Goal: Find specific page/section: Find specific page/section

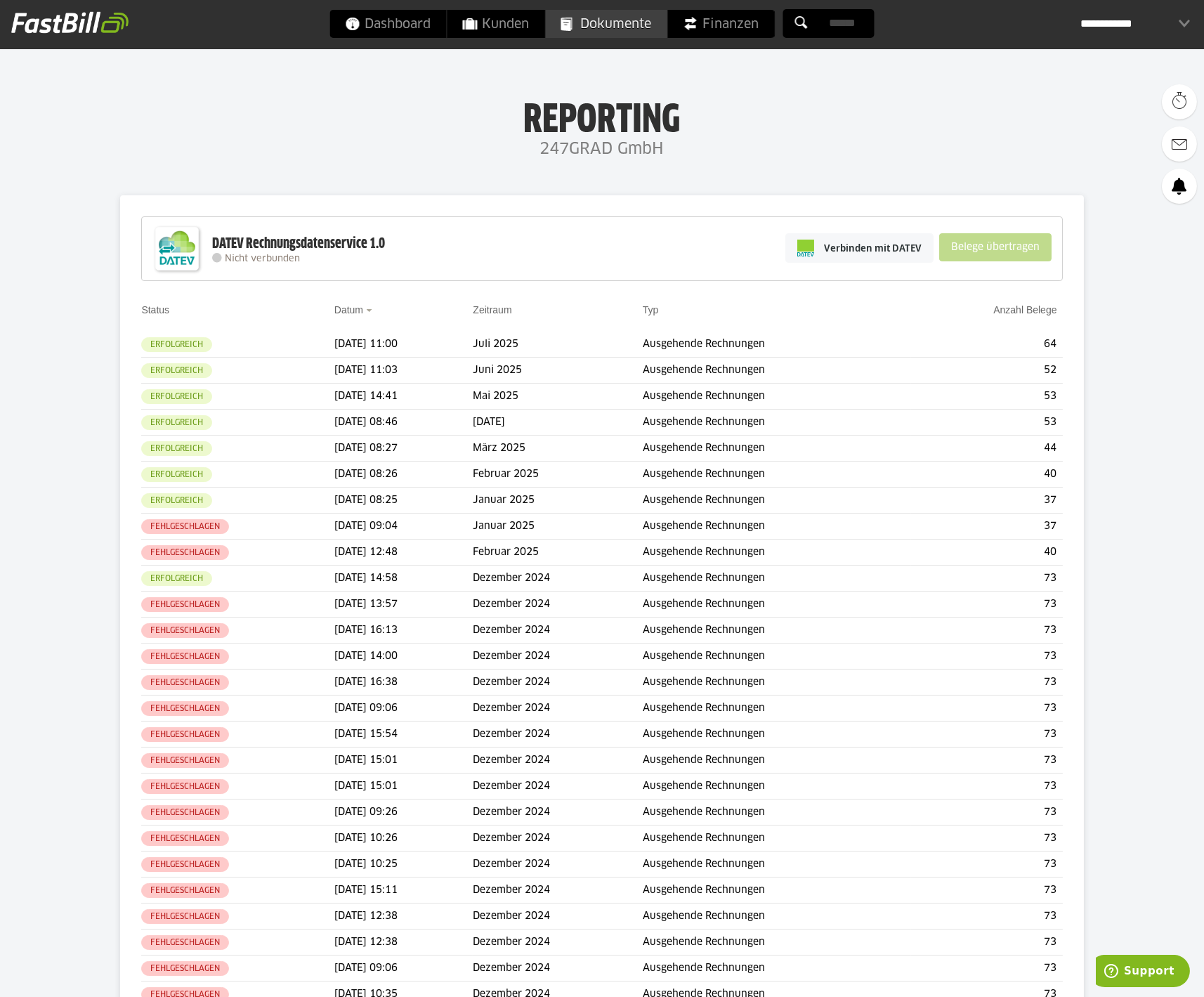
click at [623, 31] on span "Dokumente" at bounding box center [607, 23] width 91 height 28
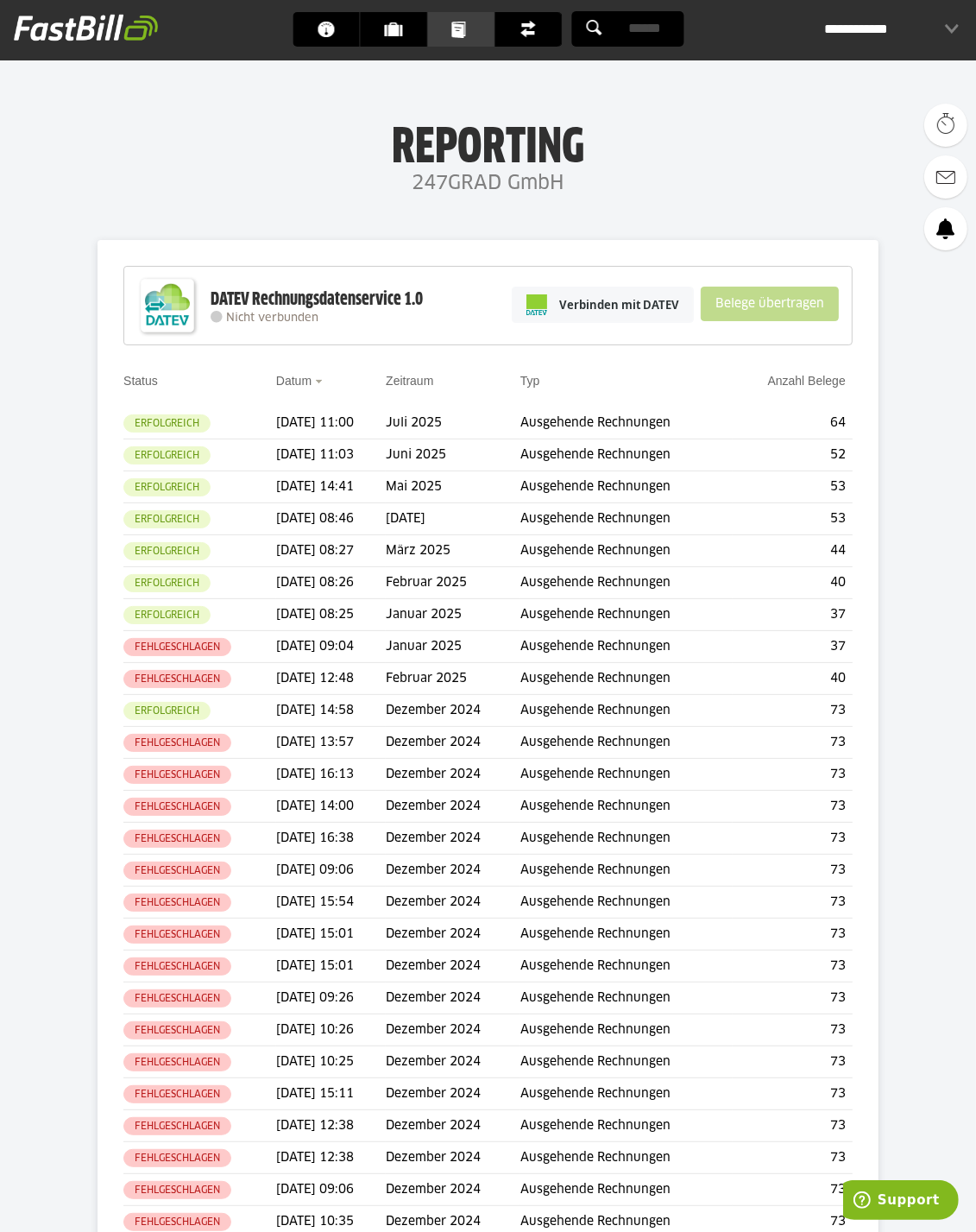
click at [458, 33] on span "Dokumente" at bounding box center [466, 29] width 29 height 34
click at [471, 32] on span "Dokumente" at bounding box center [466, 29] width 29 height 34
